Goal: Task Accomplishment & Management: Use online tool/utility

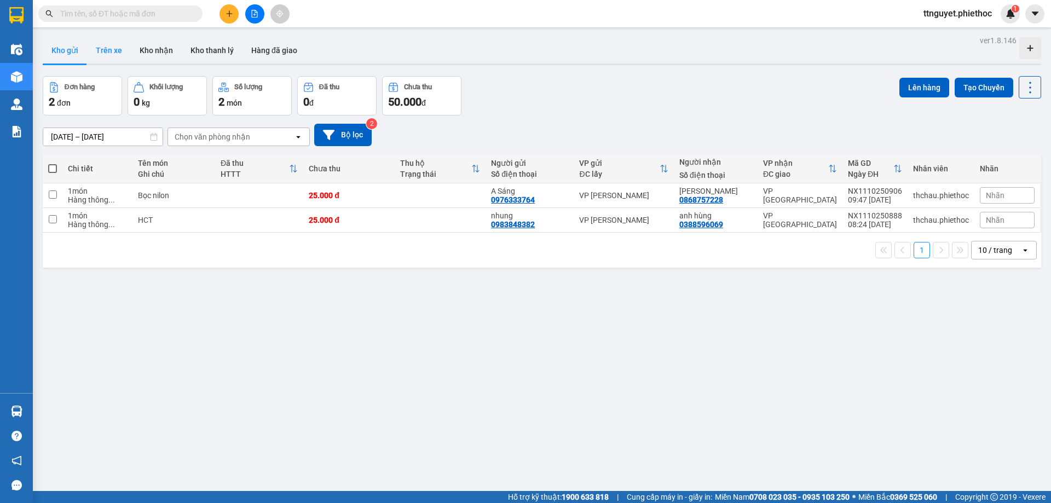
click at [105, 47] on button "Trên xe" at bounding box center [109, 50] width 44 height 26
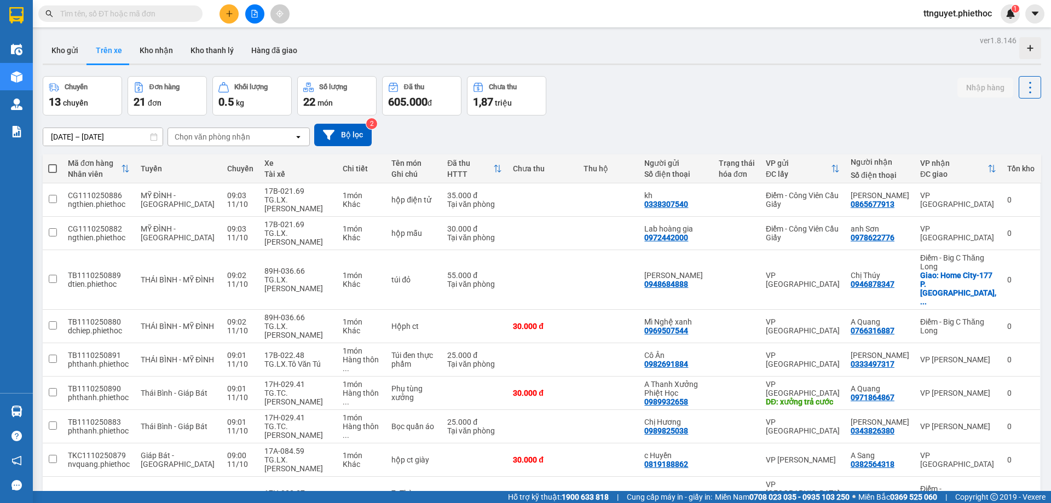
click at [226, 135] on div "Chọn văn phòng nhận" at bounding box center [213, 136] width 76 height 11
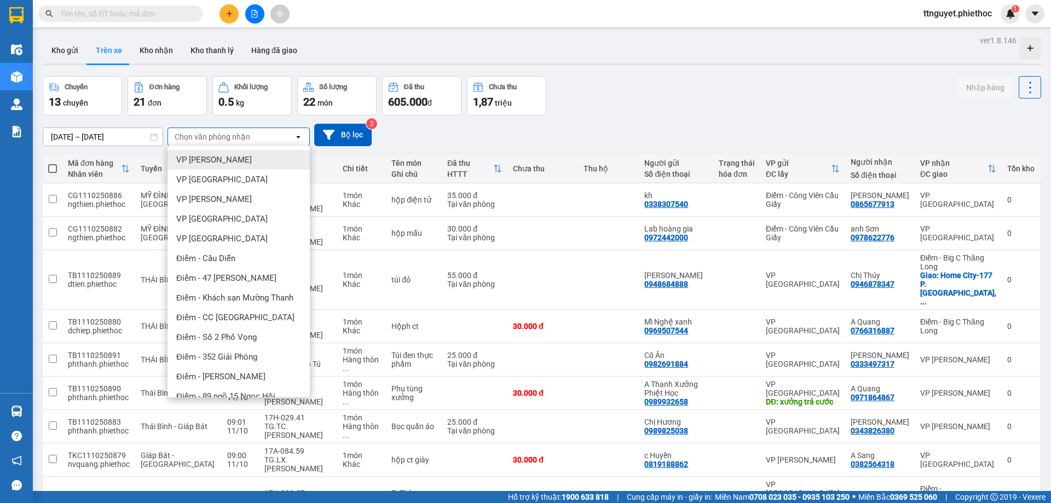
click at [227, 160] on span "VP [PERSON_NAME]" at bounding box center [214, 159] width 76 height 11
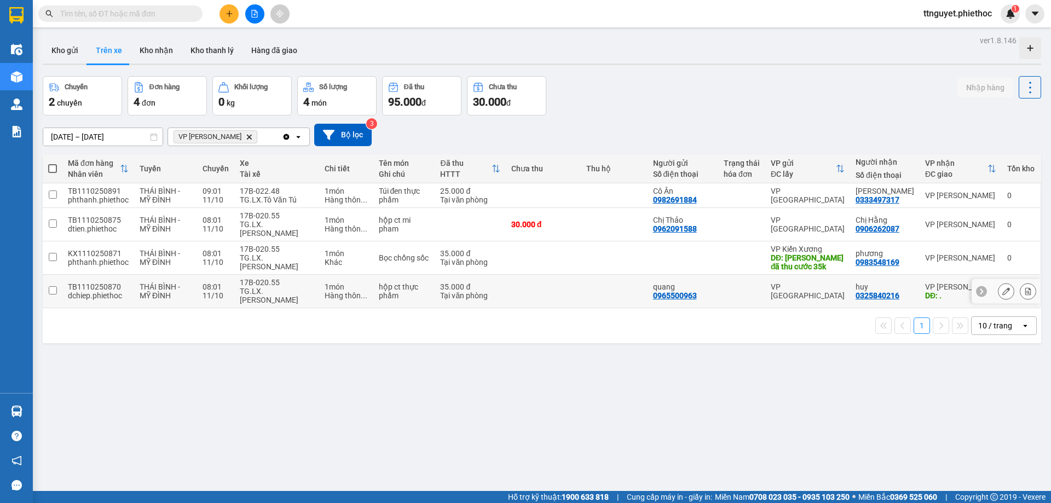
click at [253, 292] on div "TG.LX.[PERSON_NAME]" at bounding box center [277, 296] width 74 height 18
checkbox input "true"
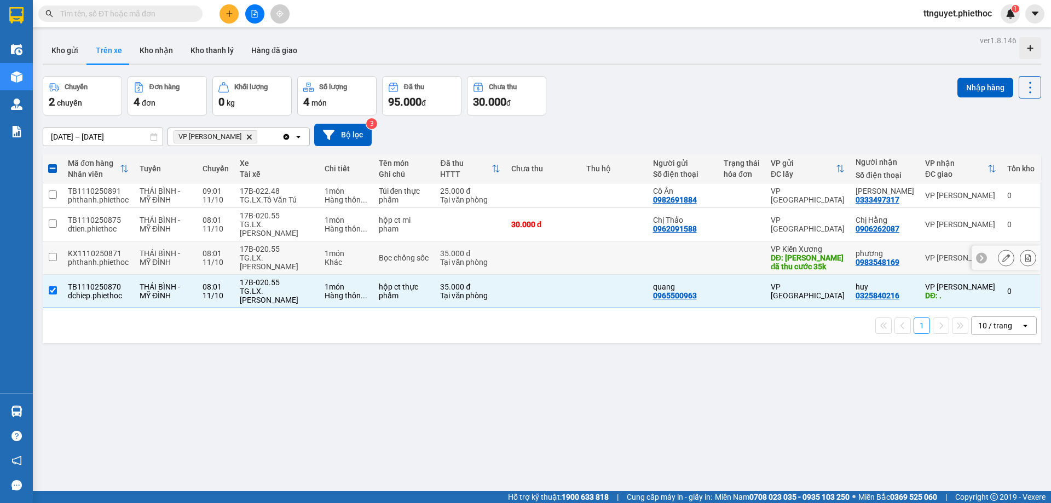
click at [252, 257] on div "TG.LX.[PERSON_NAME]" at bounding box center [277, 263] width 74 height 18
checkbox input "true"
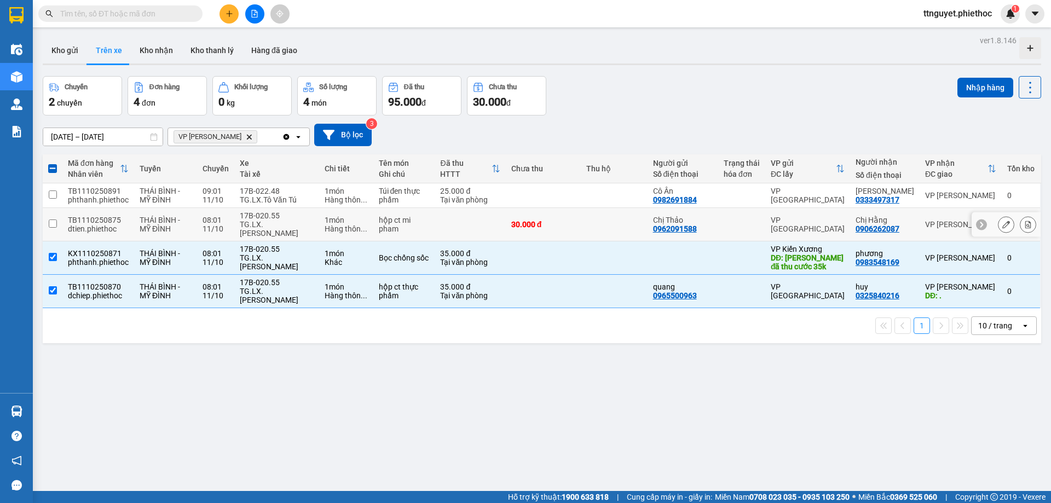
click at [252, 220] on div "TG.LX.[PERSON_NAME]" at bounding box center [277, 229] width 74 height 18
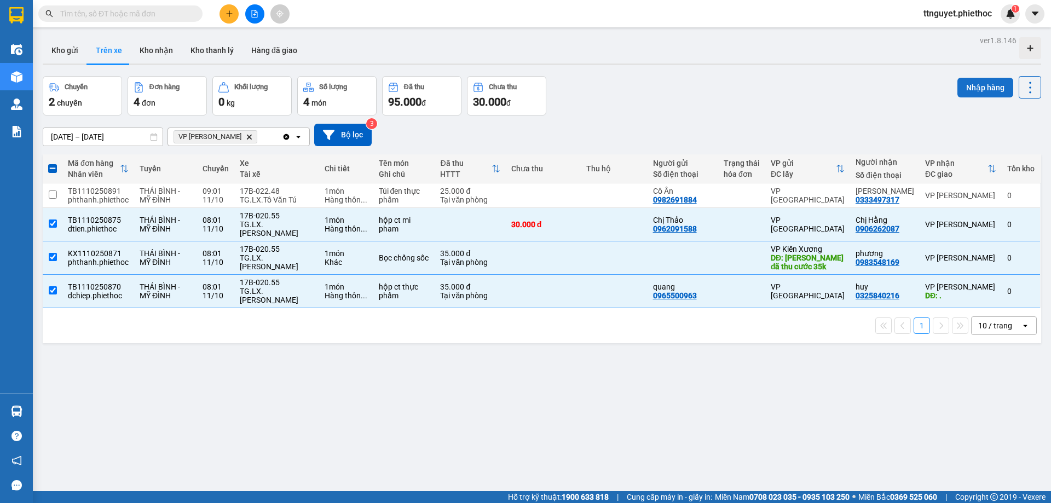
click at [968, 84] on button "Nhập hàng" at bounding box center [986, 88] width 56 height 20
checkbox input "false"
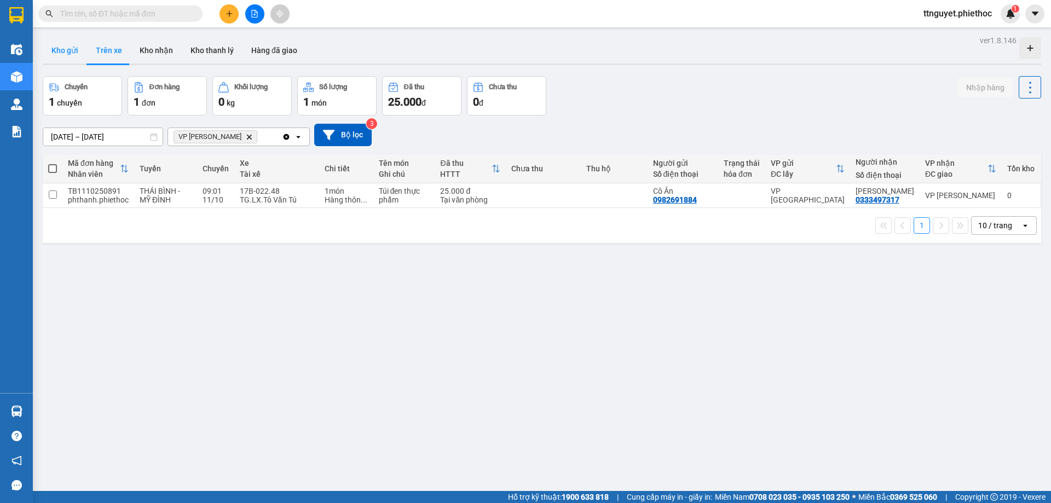
click at [73, 49] on button "Kho gửi" at bounding box center [65, 50] width 44 height 26
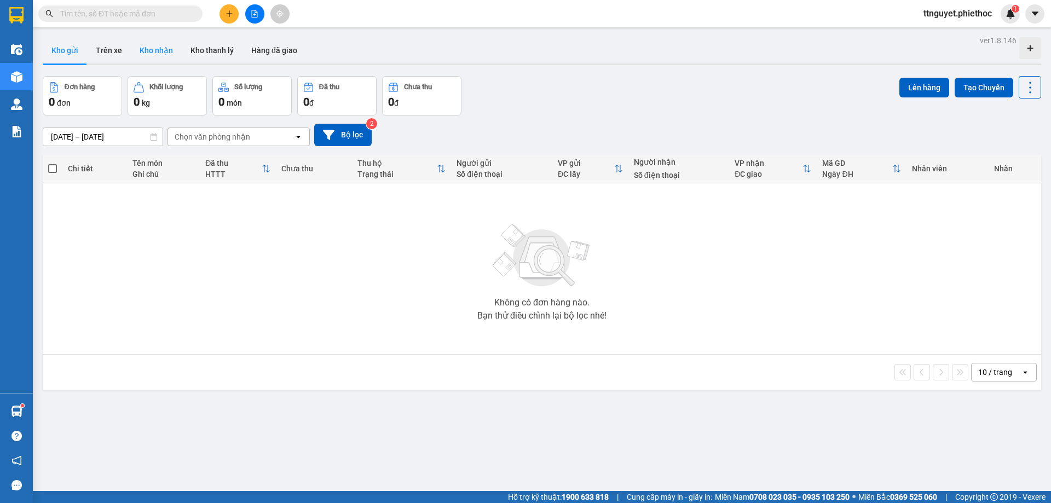
click at [159, 44] on button "Kho nhận" at bounding box center [156, 50] width 51 height 26
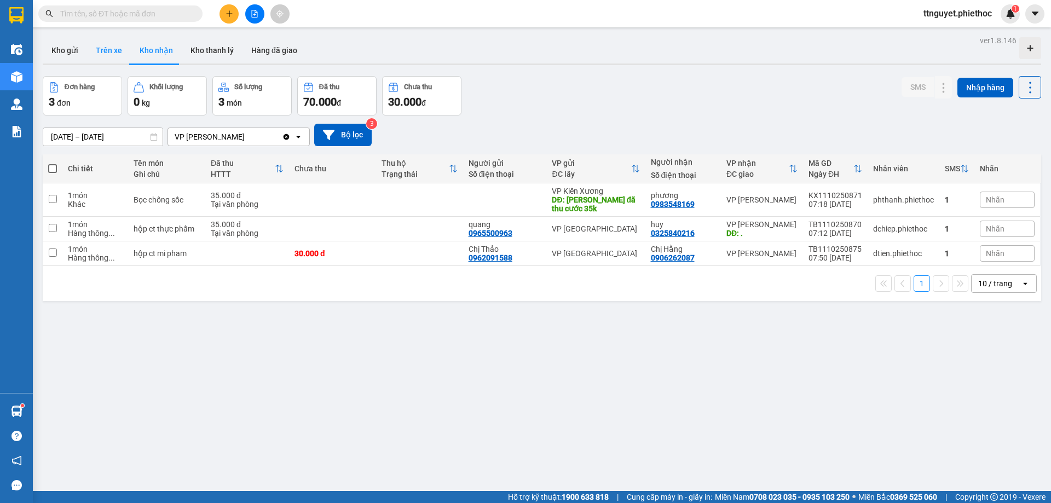
click at [96, 45] on button "Trên xe" at bounding box center [109, 50] width 44 height 26
